Goal: Information Seeking & Learning: Learn about a topic

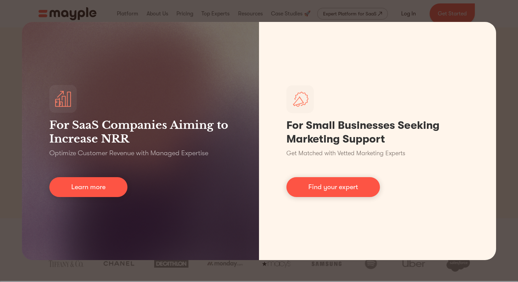
click at [77, 12] on div "For SaaS Companies Aiming to Increase NRR Optimize Customer Revenue with Manage…" at bounding box center [259, 141] width 518 height 282
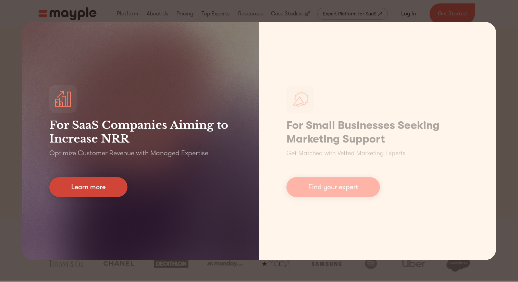
click at [83, 187] on link "Learn more" at bounding box center [88, 187] width 78 height 20
